Goal: Ask a question

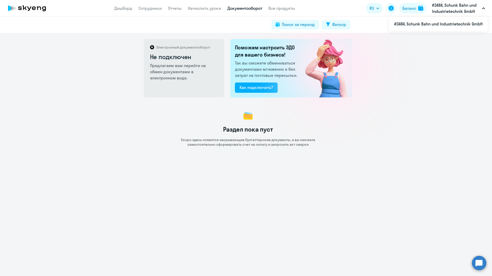
click at [478, 262] on circle at bounding box center [479, 263] width 14 height 14
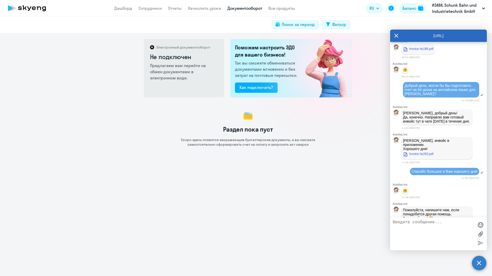
scroll to position [1008, 0]
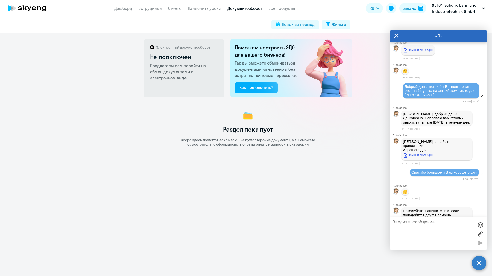
drag, startPoint x: 443, startPoint y: 150, endPoint x: 404, endPoint y: 143, distance: 39.2
click at [404, 99] on div "Добрый день, могли бы Вы подготовить счет на 64 урока на английском языке для […" at bounding box center [441, 90] width 76 height 15
drag, startPoint x: 404, startPoint y: 143, endPoint x: 408, endPoint y: 142, distance: 4.0
copy span "Добрый день, могли бы Вы подготовить счет на 64 урока на английском языке для […"
click at [429, 229] on textarea at bounding box center [433, 234] width 81 height 28
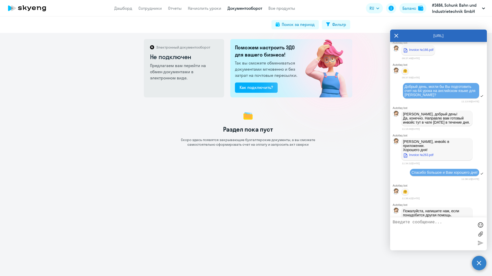
paste textarea "Добрый день, могли бы Вы подготовить счет на 64 урока на английском языке для […"
type textarea "Добрый день, могли бы Вы подготовить счет на 64 урока на английском языке для […"
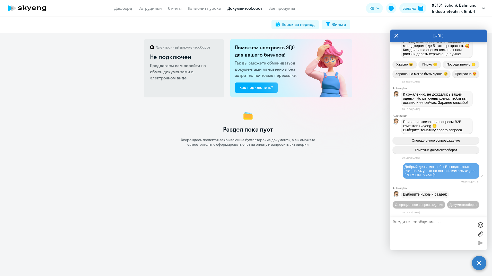
scroll to position [1921, 0]
click at [395, 35] on icon at bounding box center [396, 36] width 4 height 4
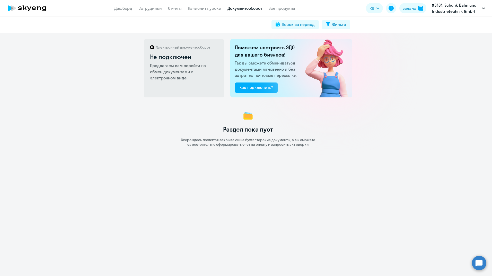
click at [482, 264] on circle at bounding box center [479, 263] width 14 height 14
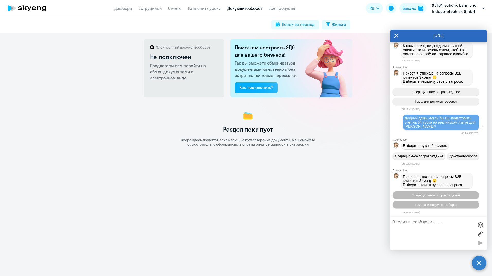
scroll to position [1971, 0]
click at [426, 206] on span "Тематики документооборот" at bounding box center [435, 205] width 43 height 4
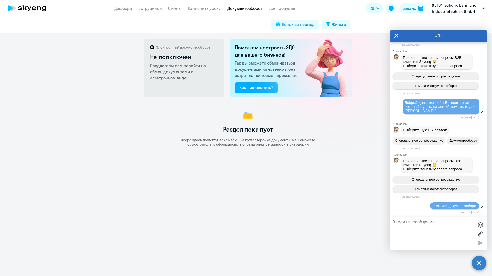
scroll to position [2055, 0]
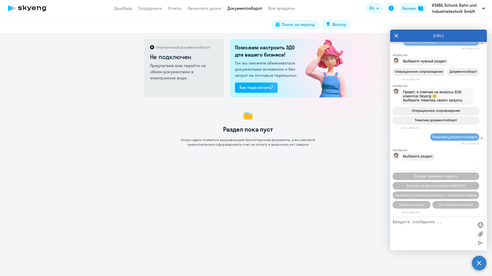
click at [439, 167] on span "Вопросы по оформлению бух.документов" at bounding box center [435, 167] width 65 height 4
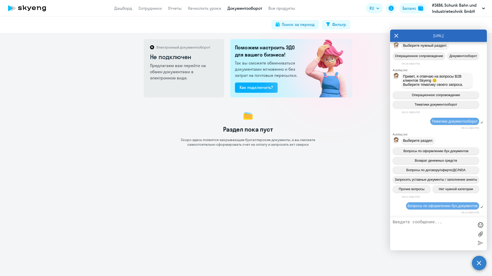
scroll to position [2119, 0]
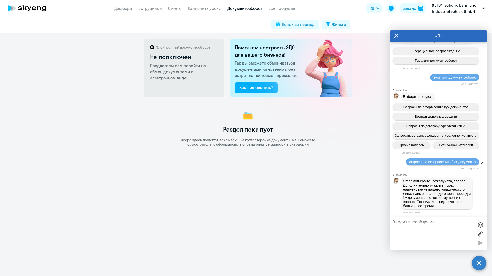
click at [401, 223] on textarea at bounding box center [433, 234] width 81 height 28
paste textarea "Добрый день, могли бы Вы подготовить счет на 64 урока на английском языке для […"
type textarea "Добрый день, могли бы Вы подготовить счет на 64 урока на английском языке для […"
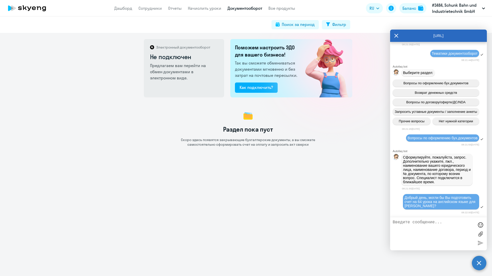
scroll to position [2143, 0]
click at [397, 35] on icon at bounding box center [396, 36] width 4 height 4
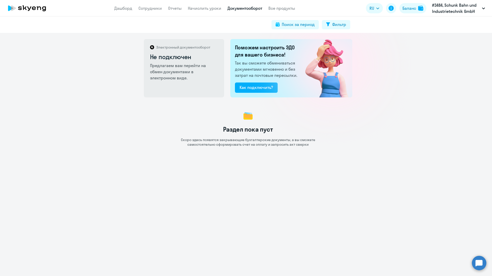
click at [478, 266] on circle at bounding box center [479, 263] width 14 height 14
